Goal: Information Seeking & Learning: Learn about a topic

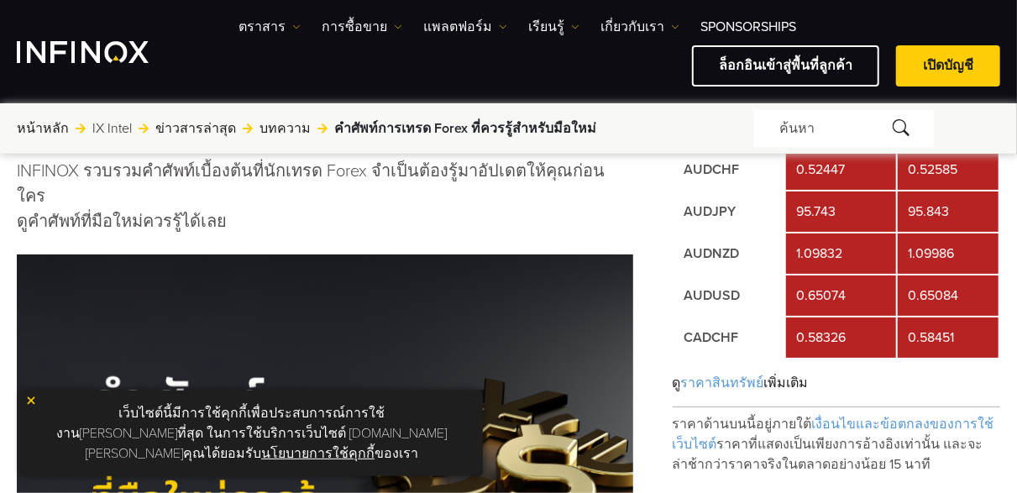
scroll to position [168, 0]
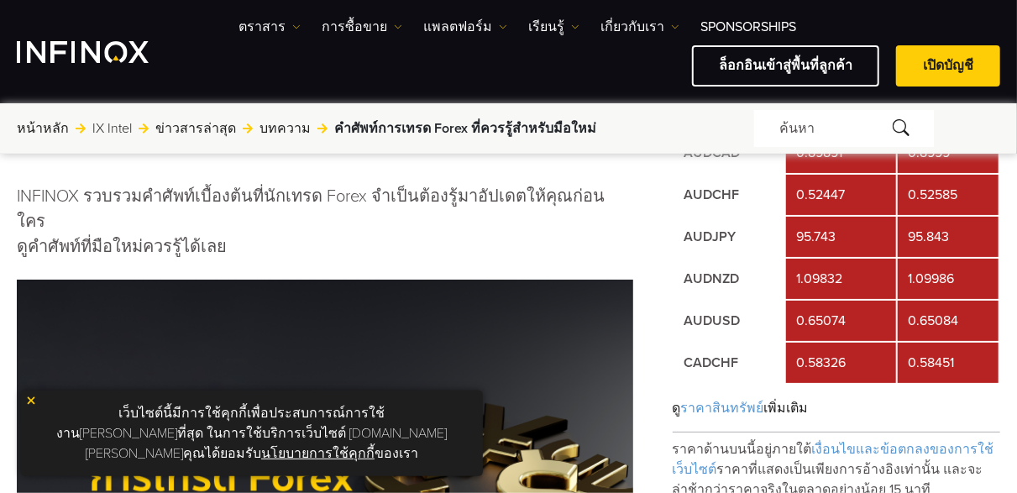
click at [34, 406] on img at bounding box center [31, 401] width 12 height 12
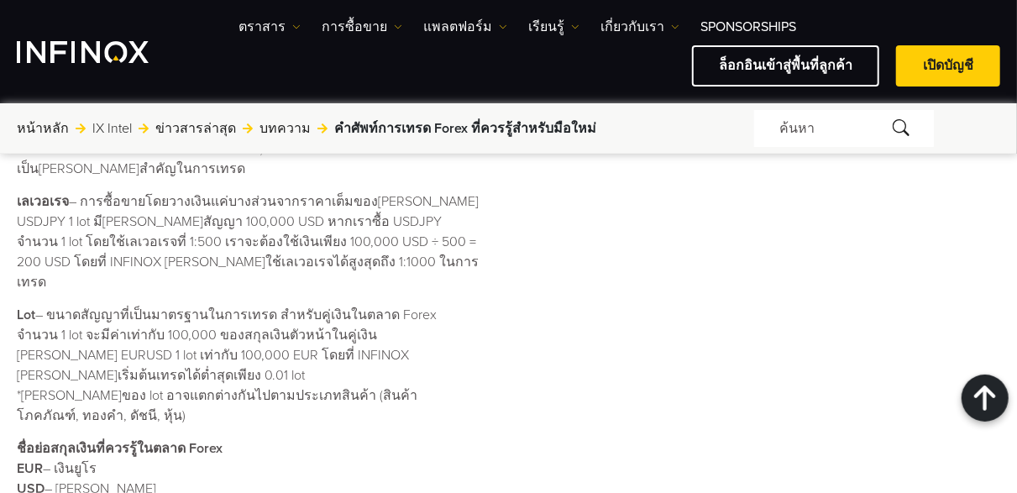
scroll to position [1932, 0]
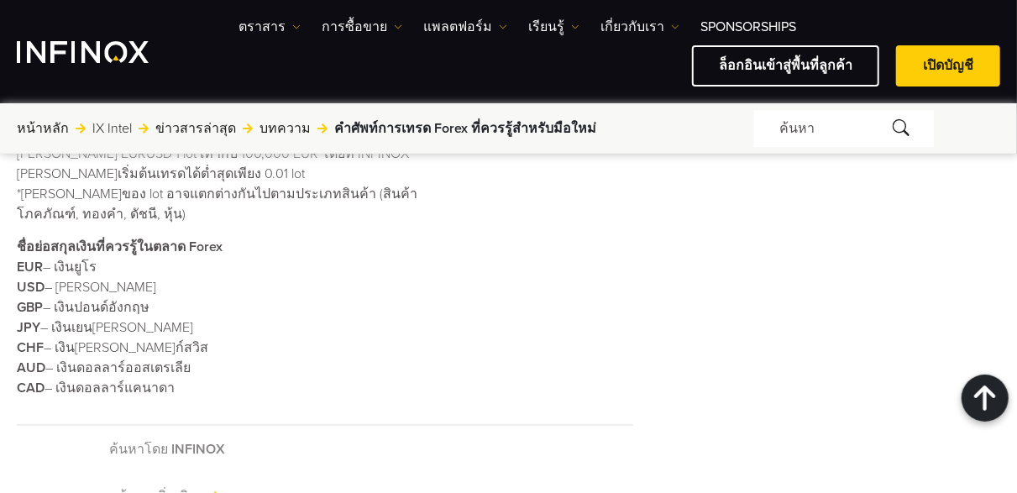
scroll to position [1961, 0]
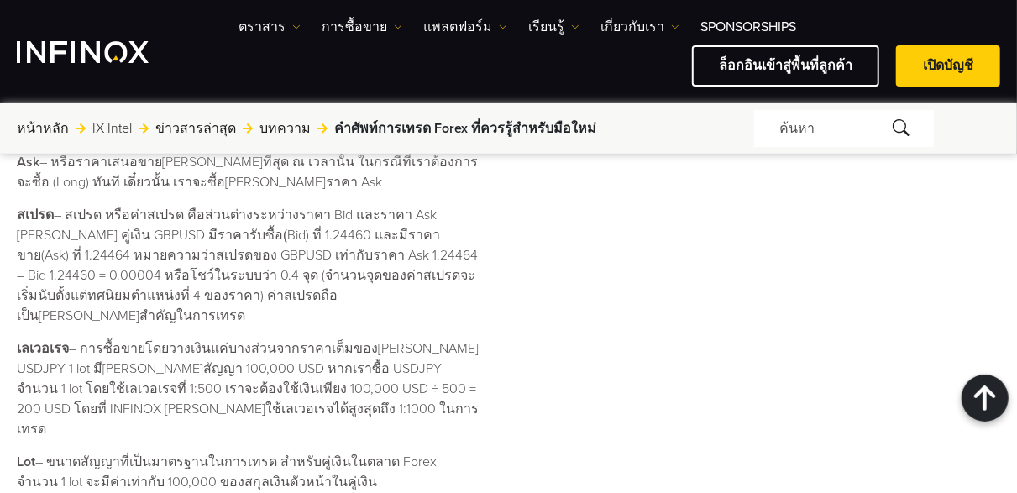
scroll to position [1625, 0]
